Goal: Task Accomplishment & Management: Manage account settings

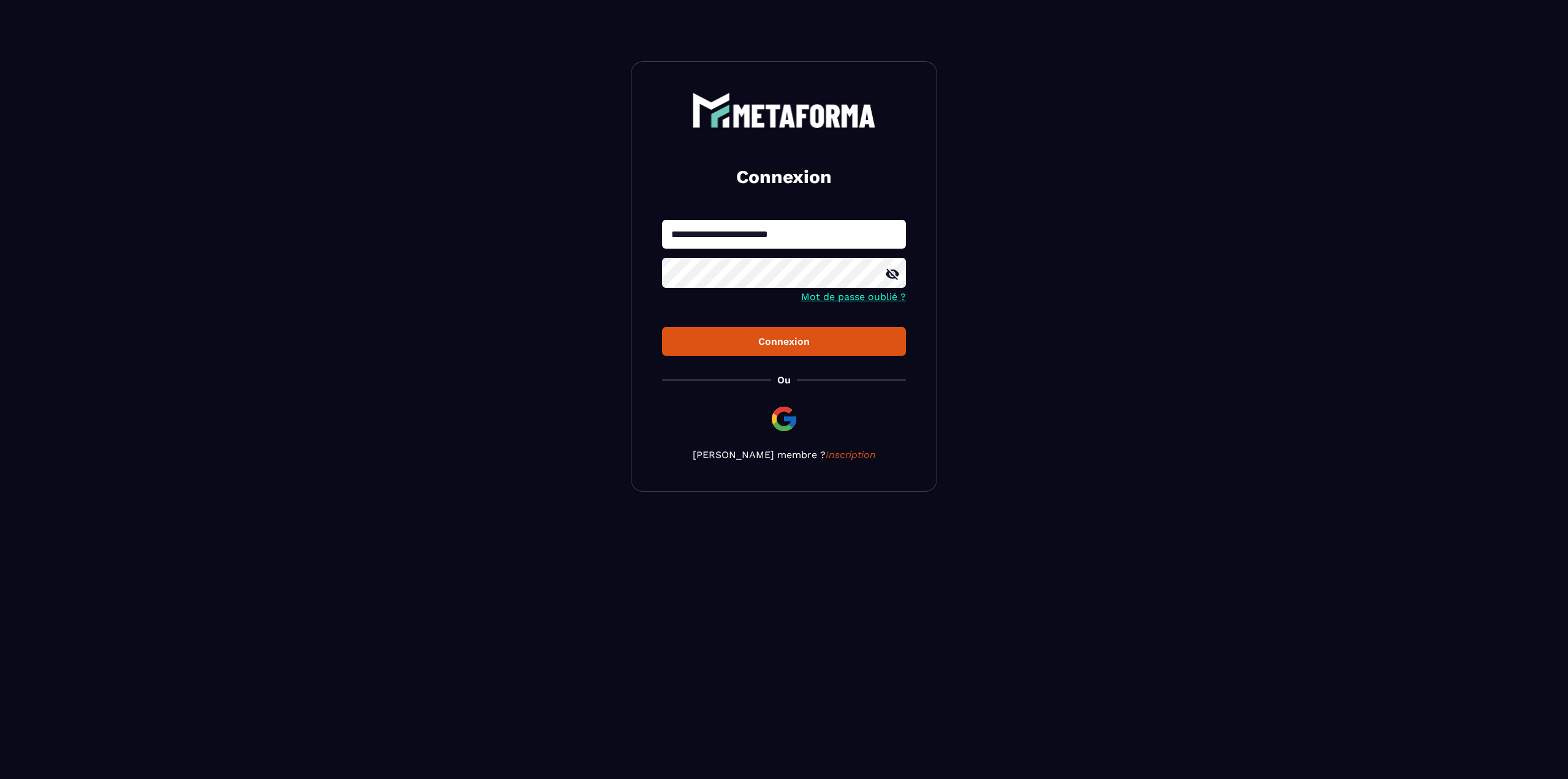
type input "*"
type input "**********"
click at [662, 327] on button "Connexion" at bounding box center [784, 342] width 244 height 29
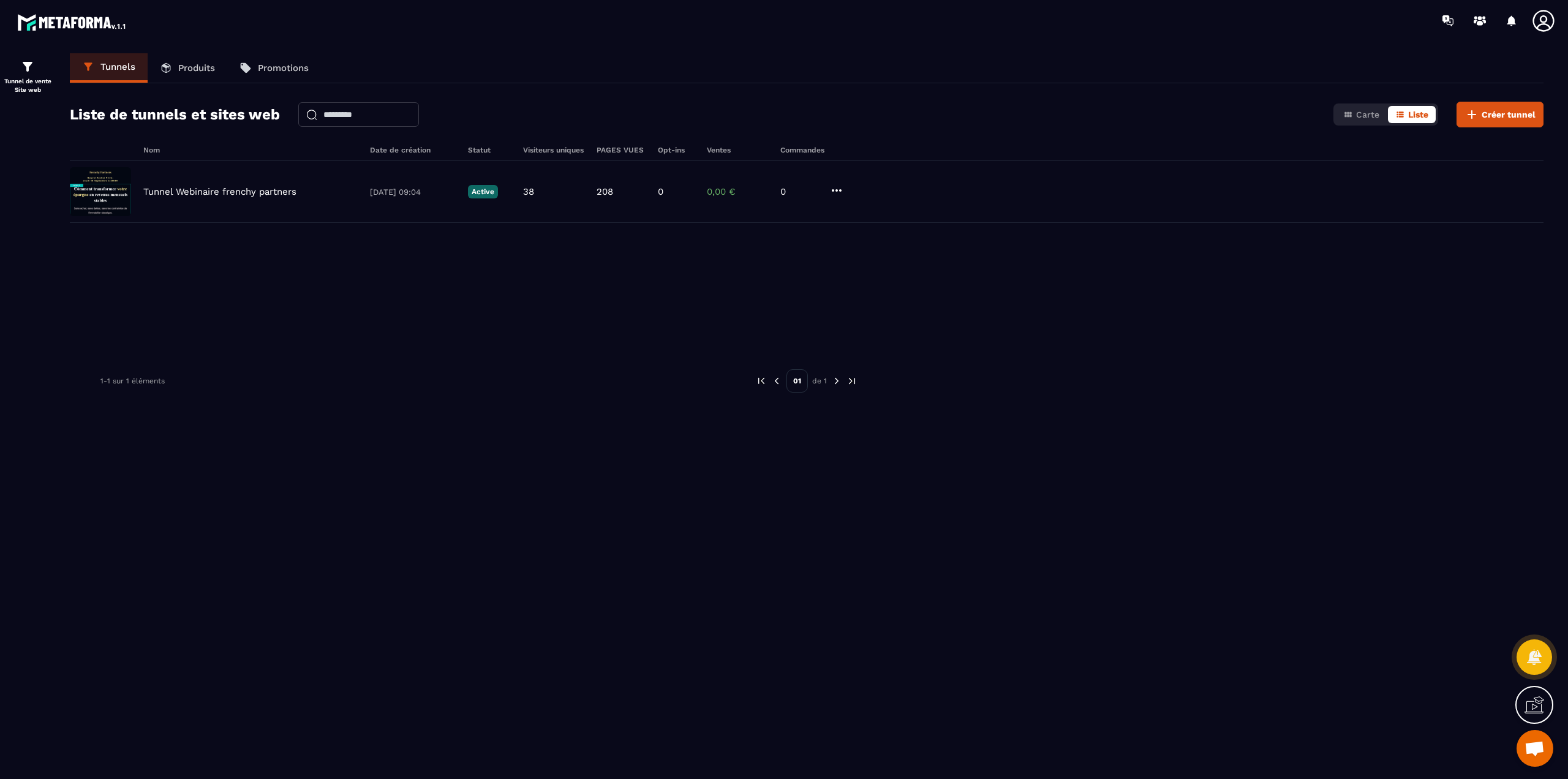
click at [1550, 25] on icon at bounding box center [1543, 21] width 25 height 25
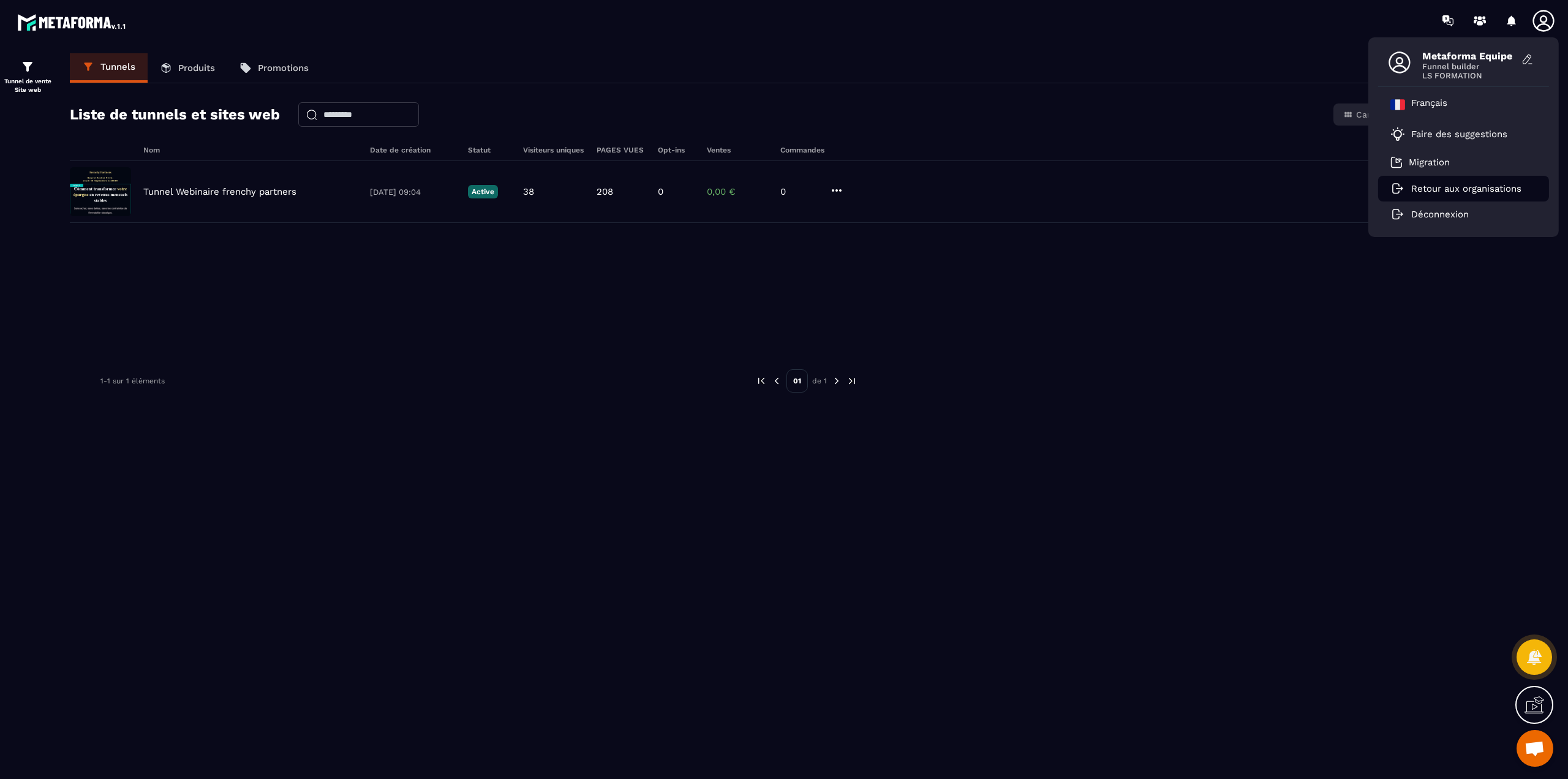
click at [1428, 181] on li "Retour aux organisations" at bounding box center [1463, 188] width 171 height 25
click at [1435, 188] on p "Retour aux organisations" at bounding box center [1466, 188] width 110 height 11
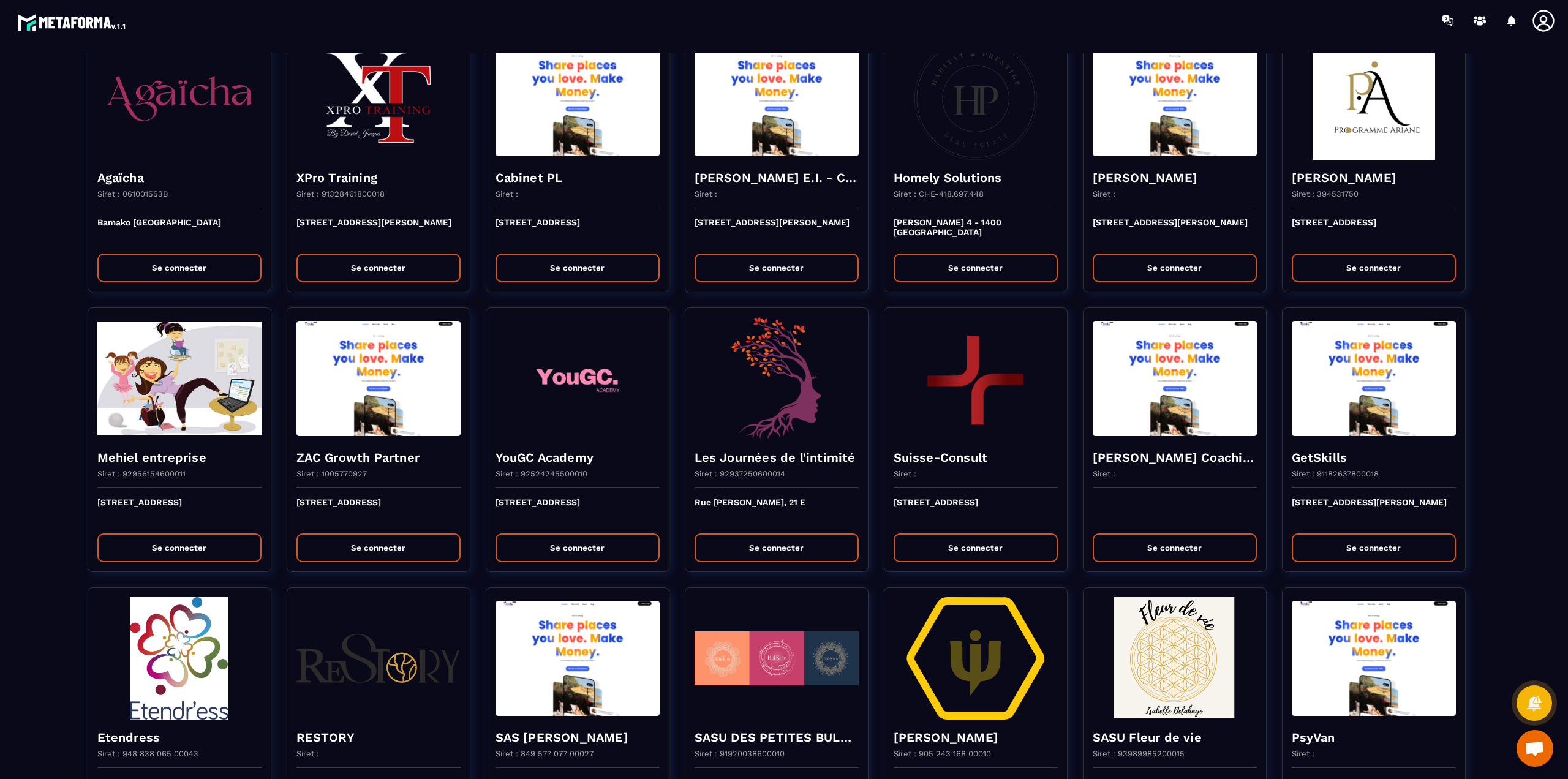
scroll to position [612, 0]
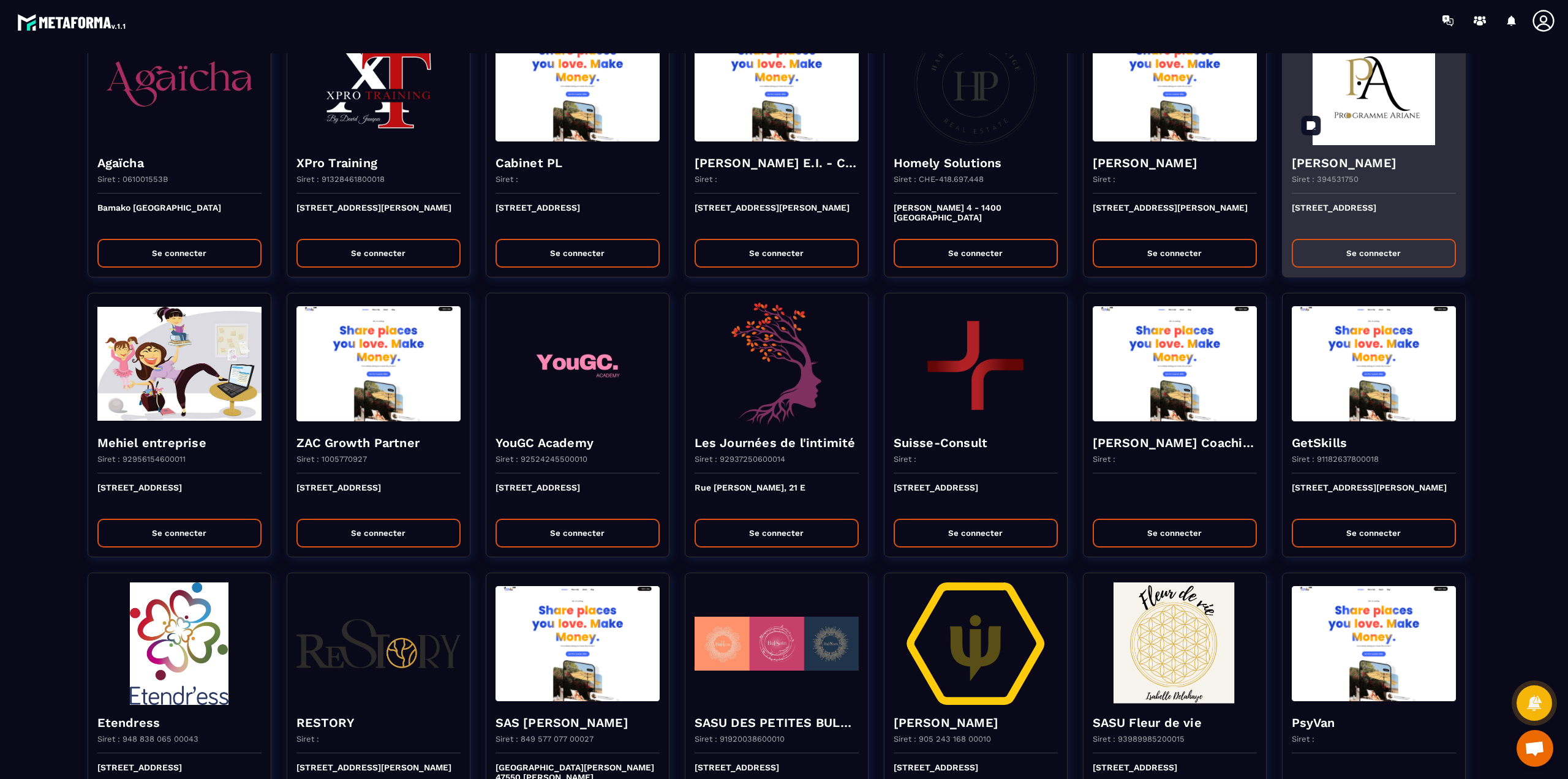
click at [1361, 143] on img at bounding box center [1374, 84] width 164 height 123
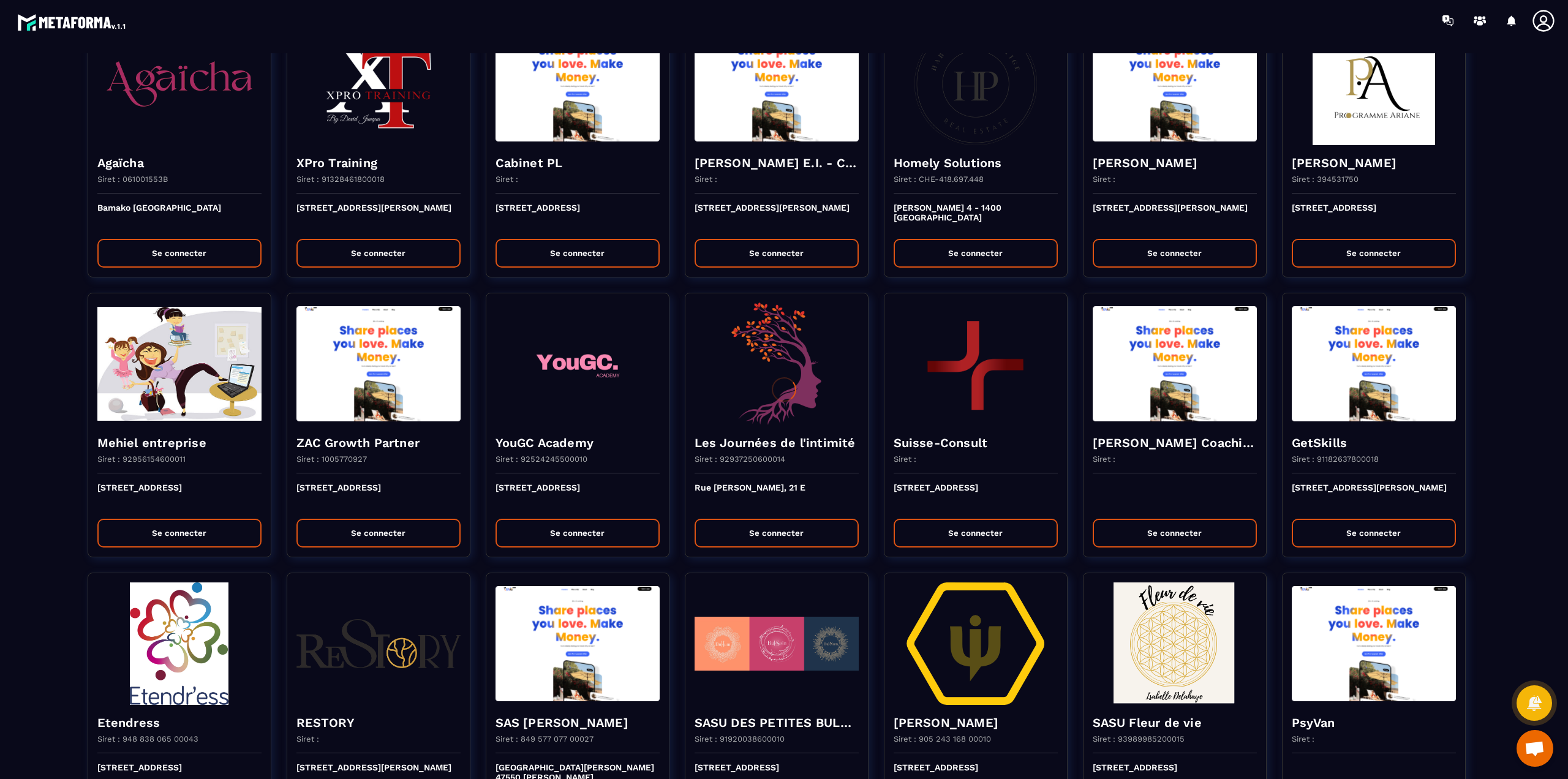
click at [1361, 153] on div at bounding box center [784, 389] width 1568 height 779
click at [1347, 185] on div at bounding box center [784, 389] width 1568 height 779
